Goal: Information Seeking & Learning: Learn about a topic

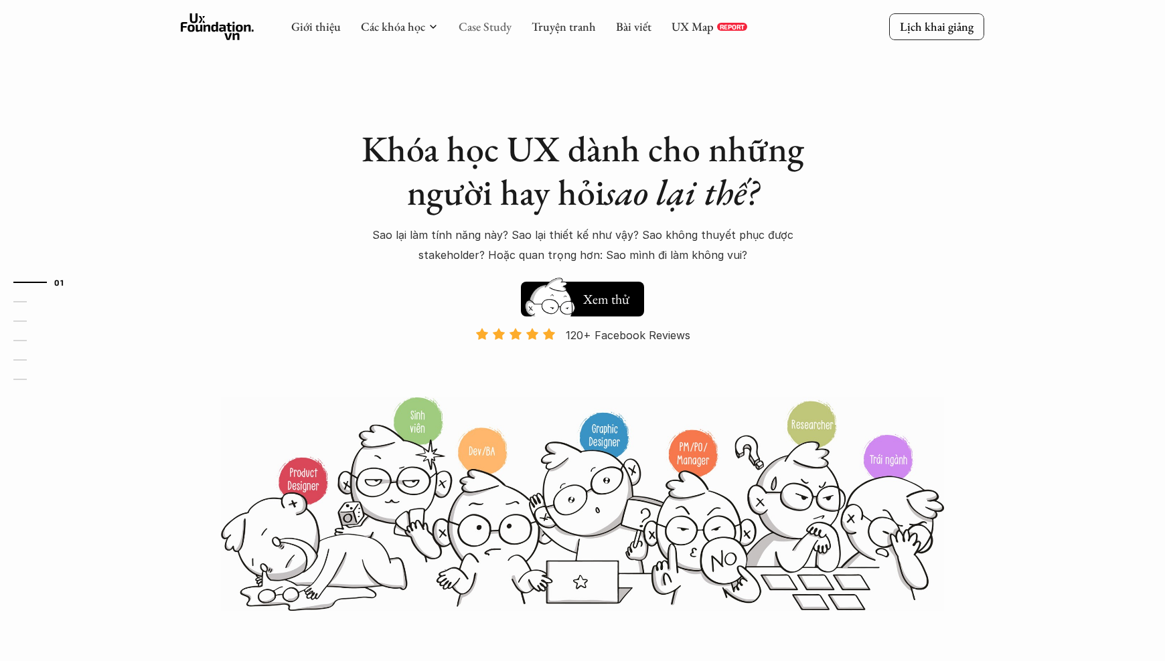
click at [483, 29] on link "Case Study" at bounding box center [485, 26] width 53 height 15
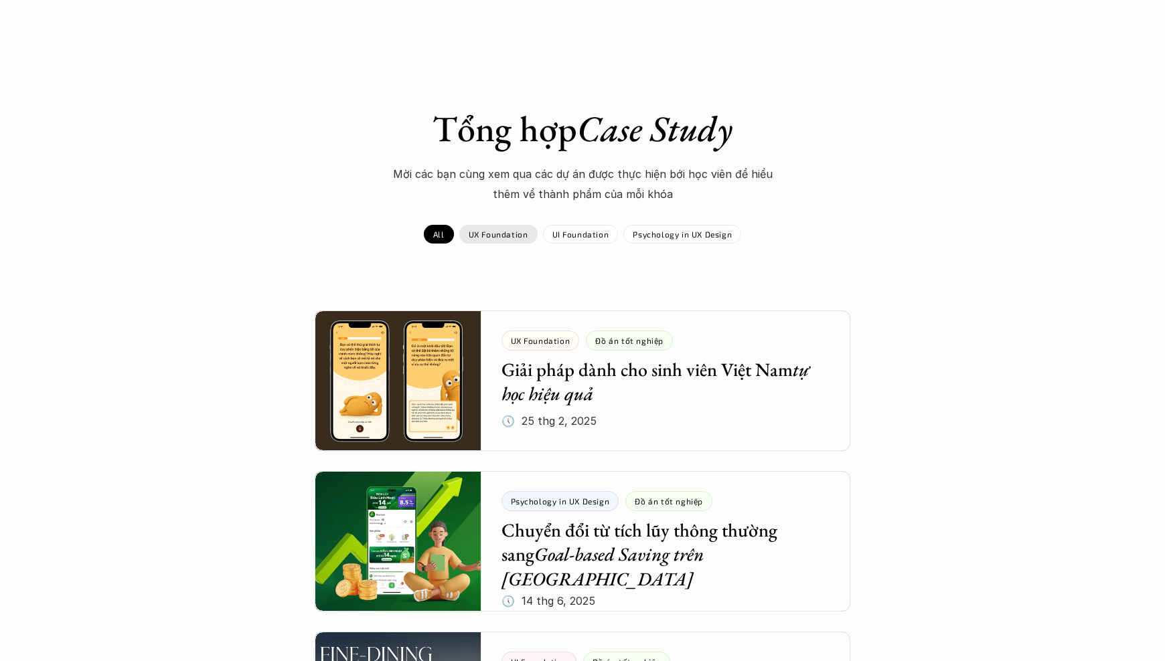
click at [507, 226] on div "UX Foundation" at bounding box center [498, 234] width 78 height 19
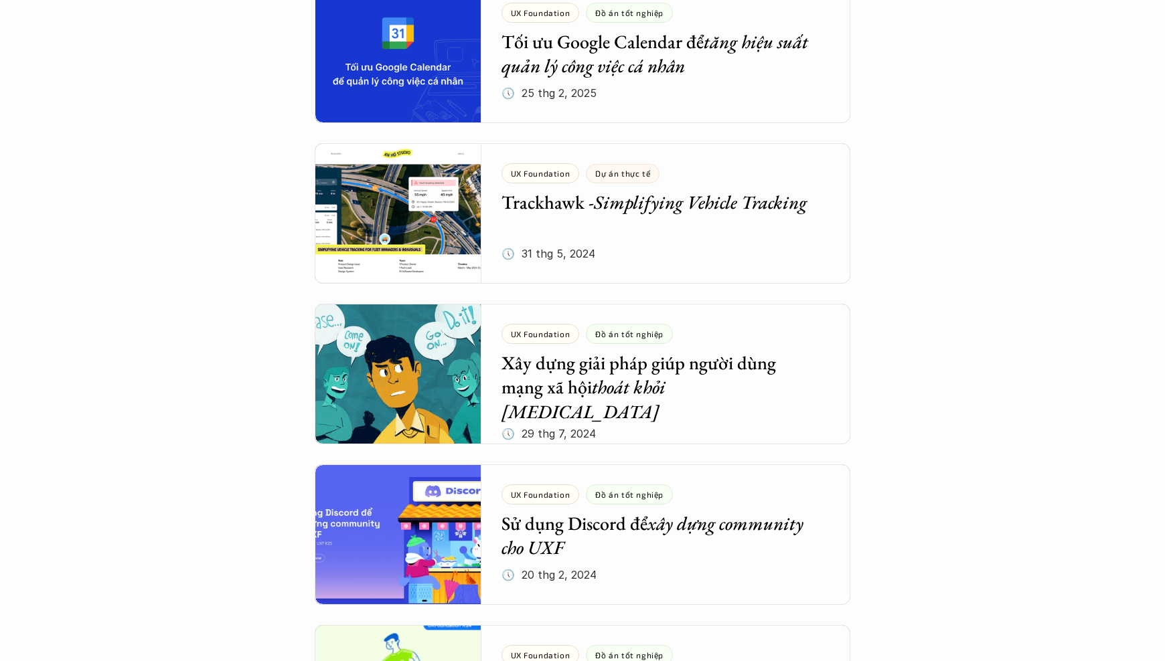
scroll to position [491, 0]
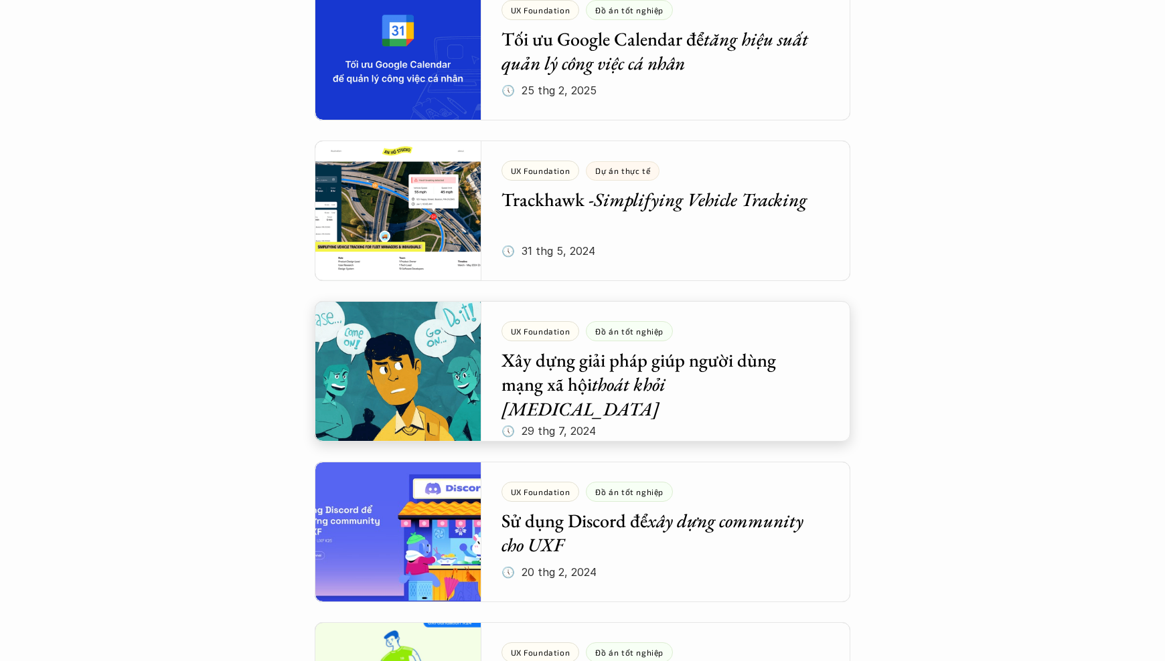
click at [697, 403] on div at bounding box center [583, 371] width 536 height 141
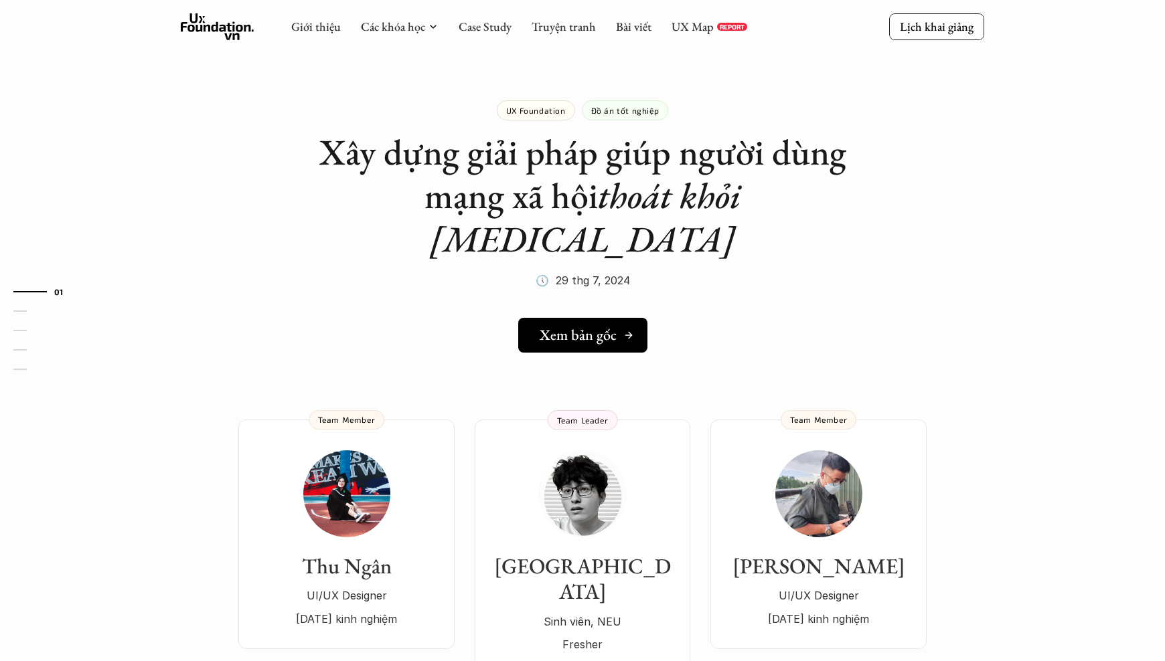
click at [574, 327] on h5 "Xem bản gốc" at bounding box center [578, 335] width 77 height 17
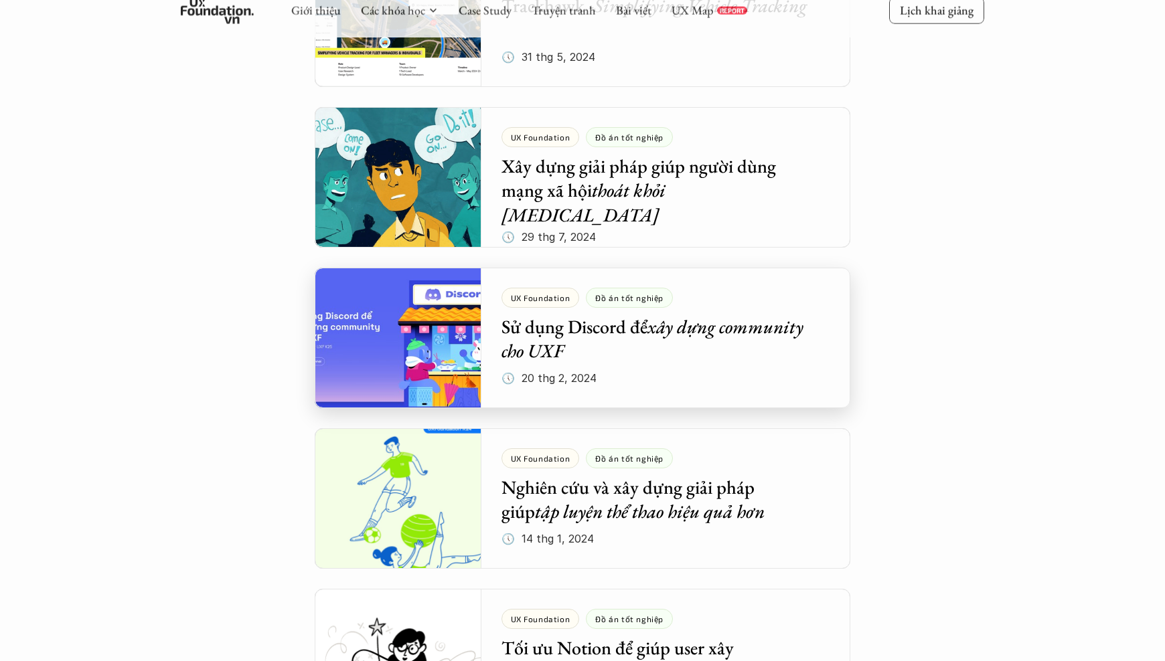
scroll to position [756, 0]
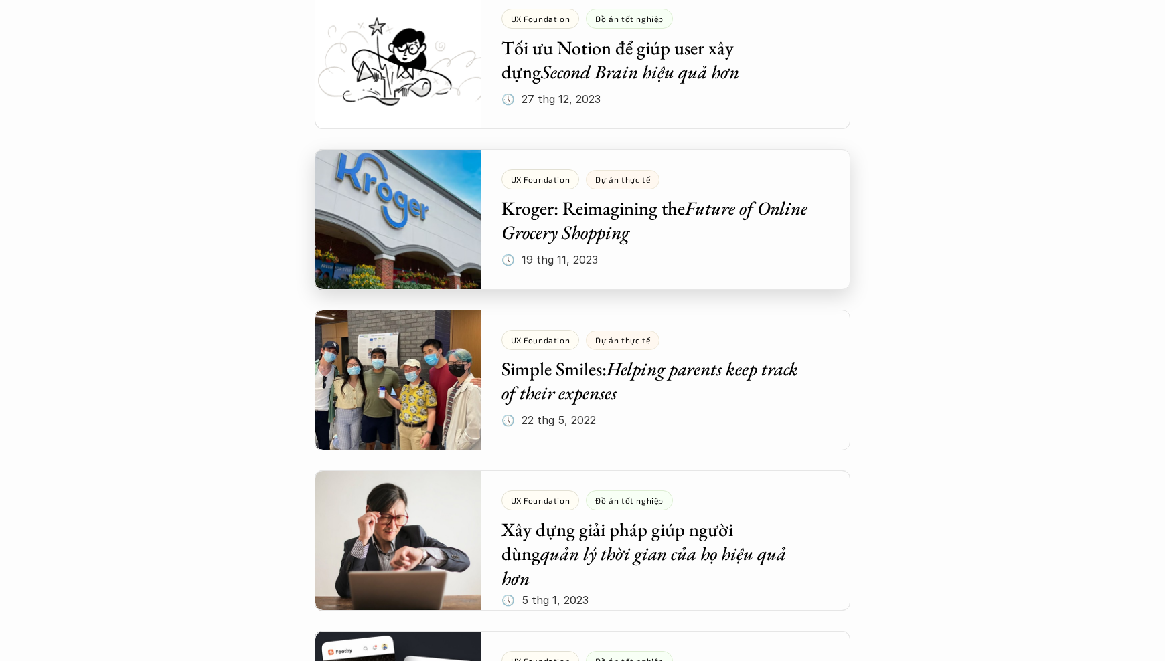
scroll to position [1291, 0]
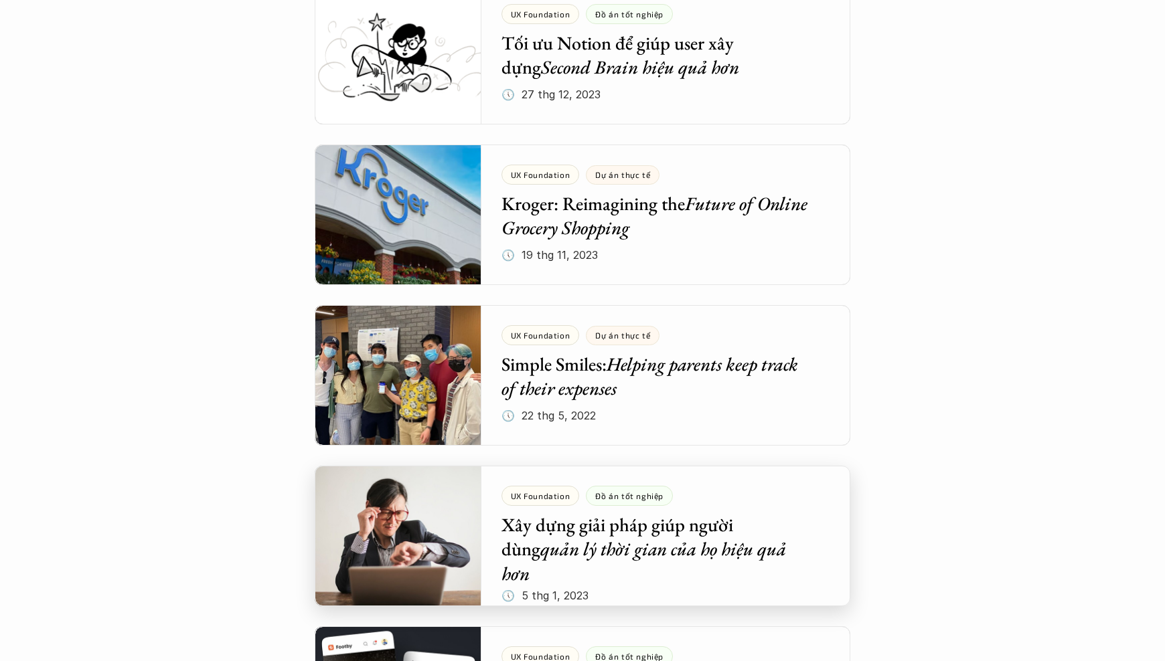
click at [1004, 370] on div "Tổng hợp Case Study Mời các bạn cùng xem qua các dự án được thực hiện bới học v…" at bounding box center [582, 639] width 1165 height 3860
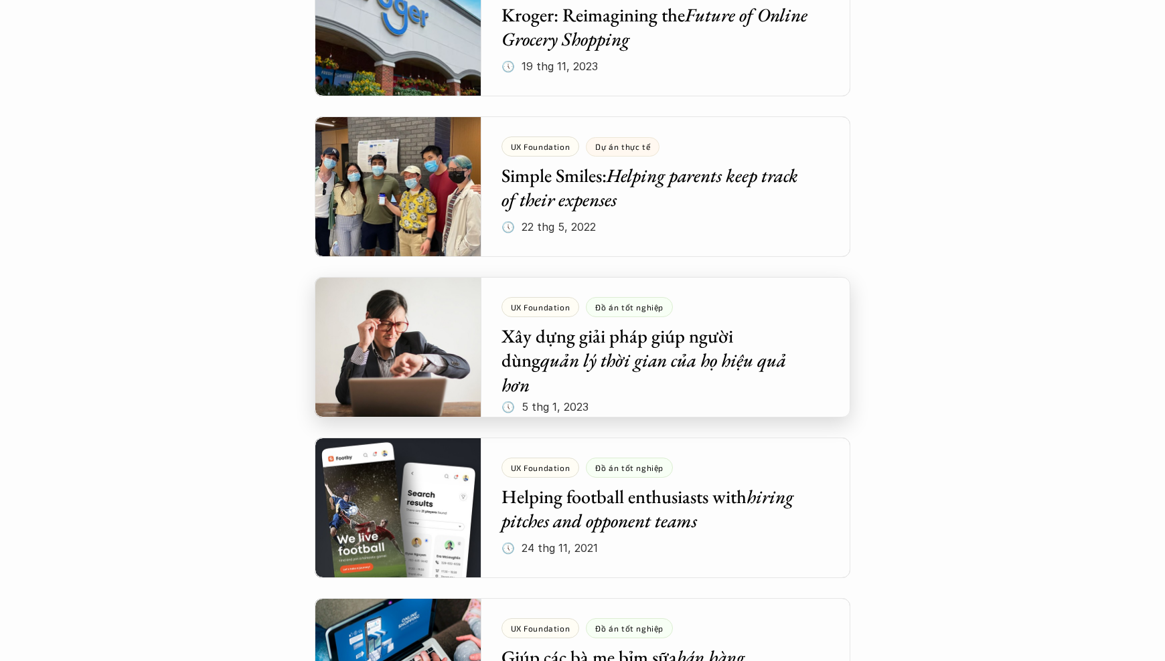
click at [671, 369] on div at bounding box center [583, 347] width 536 height 141
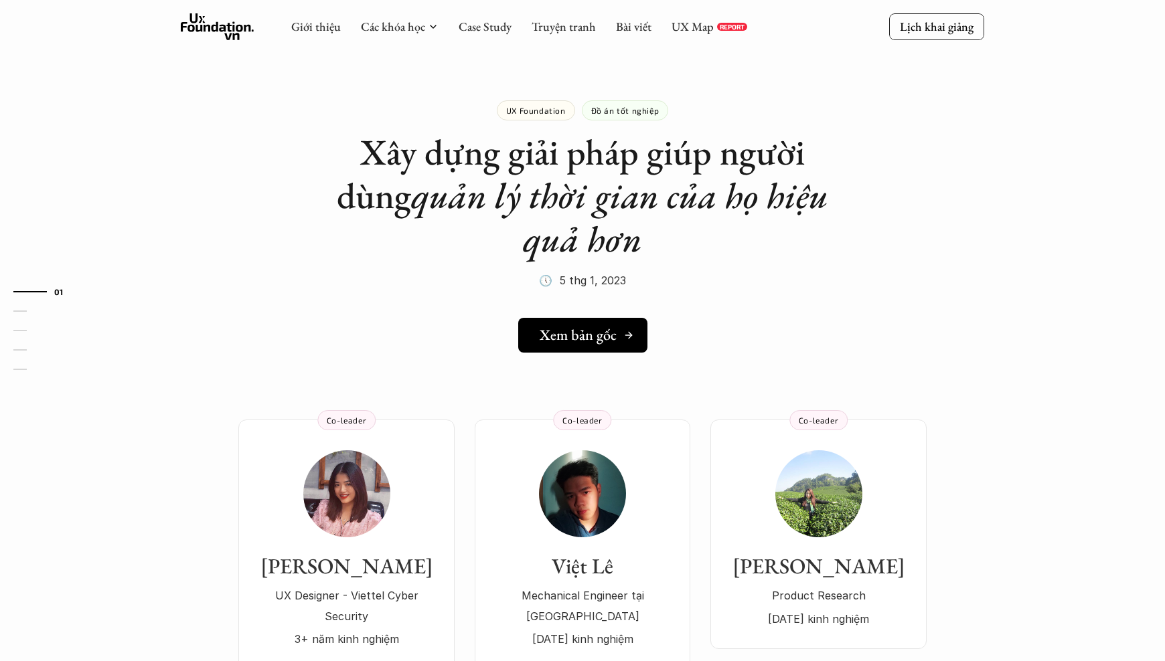
click at [571, 328] on h5 "Xem bản gốc" at bounding box center [578, 335] width 77 height 17
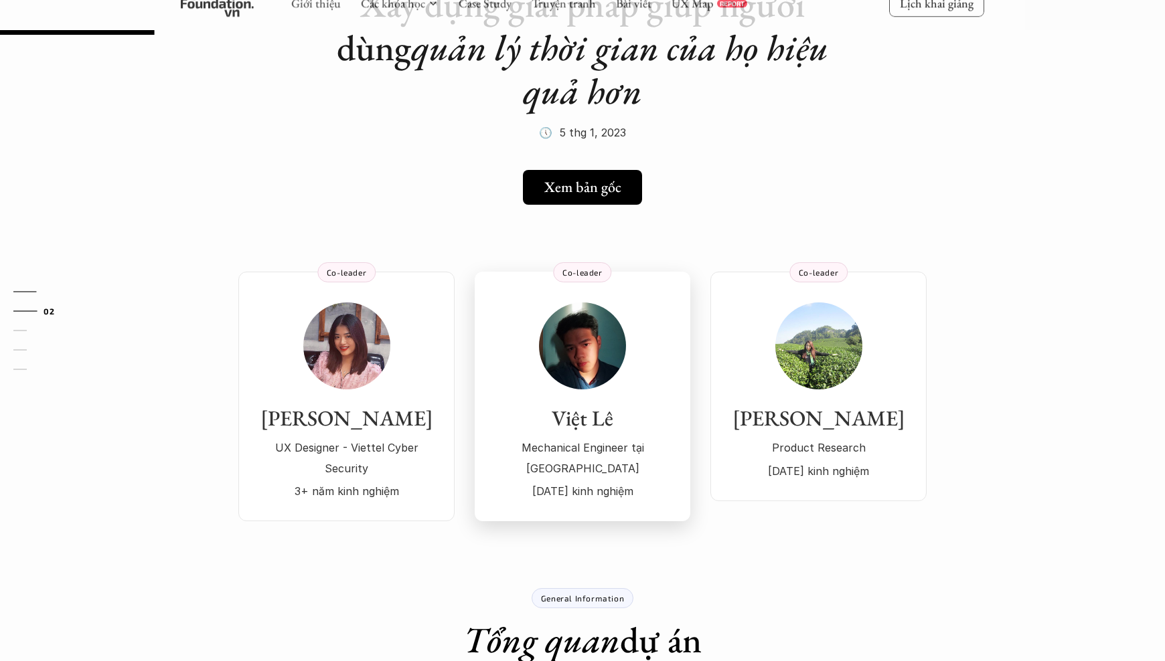
scroll to position [218, 0]
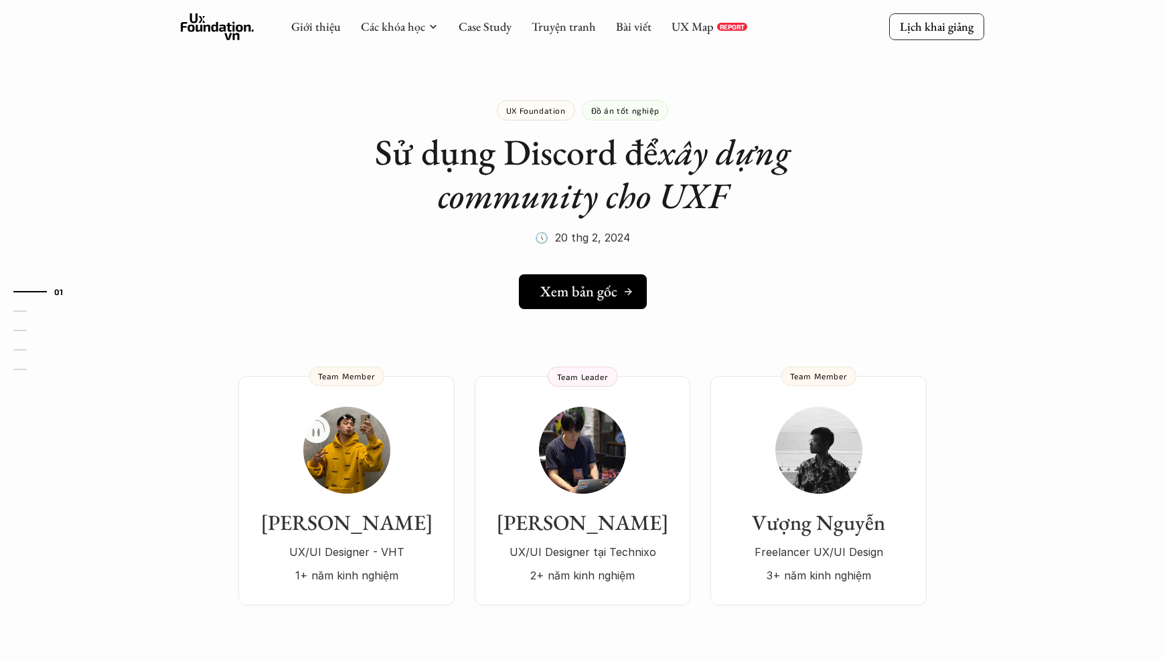
click at [600, 291] on h5 "Xem bản gốc" at bounding box center [578, 291] width 77 height 17
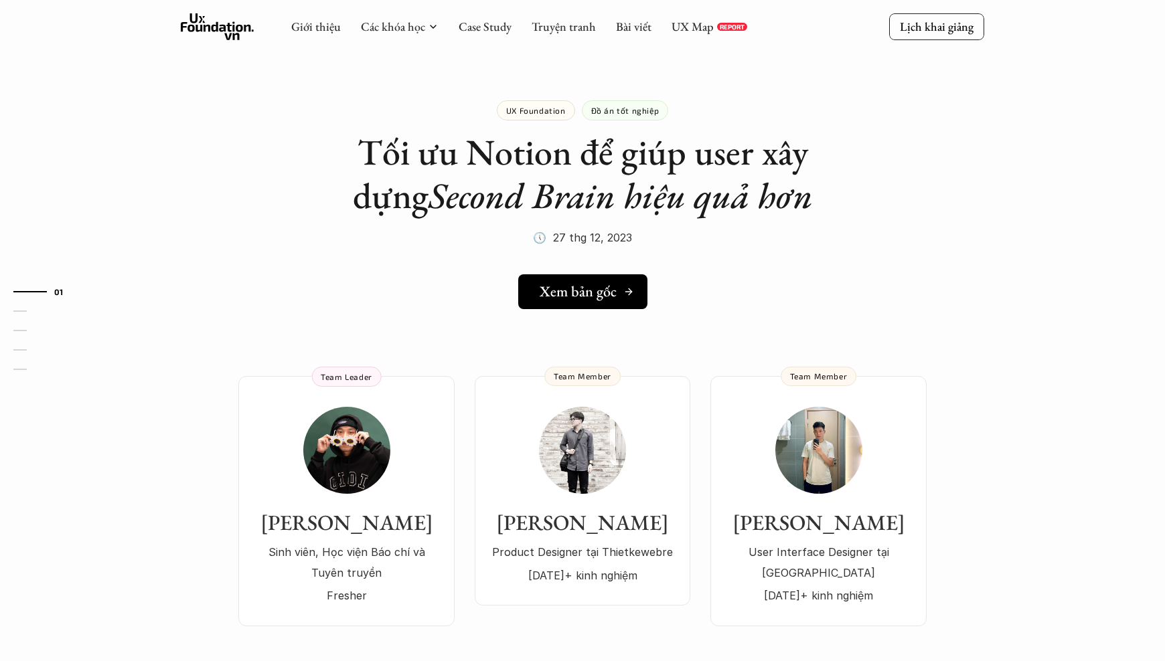
click at [558, 284] on h5 "Xem bản gốc" at bounding box center [578, 291] width 77 height 17
